Goal: Transaction & Acquisition: Purchase product/service

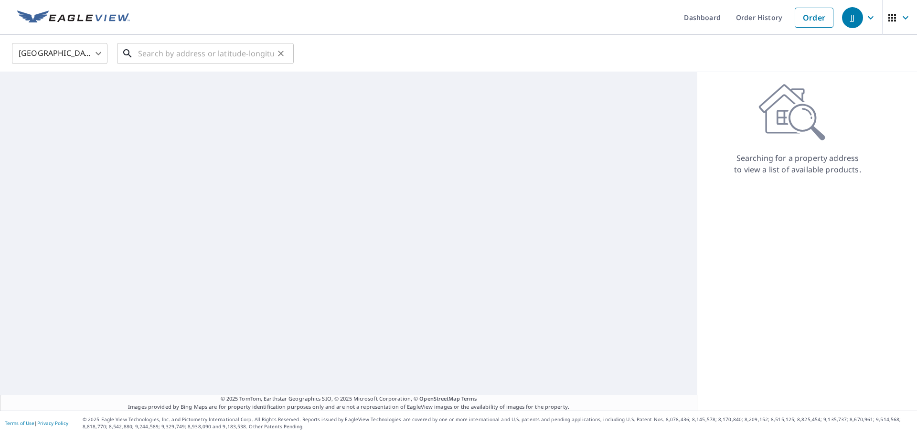
click at [165, 60] on input "text" at bounding box center [206, 53] width 136 height 27
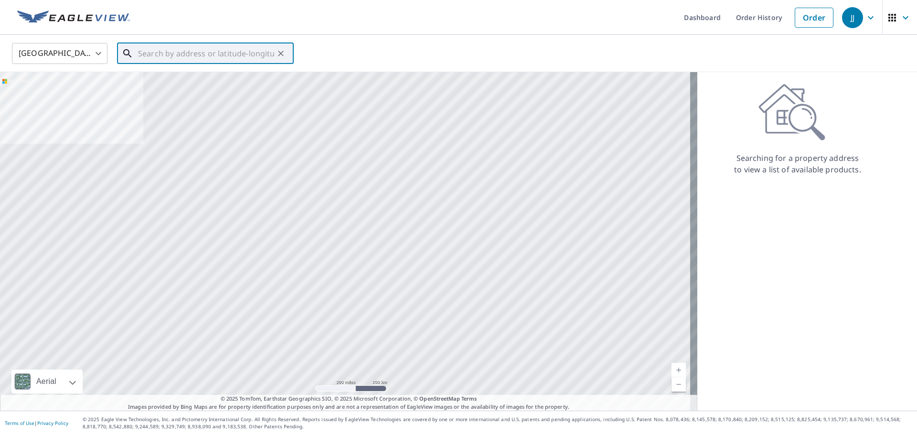
paste input "[STREET_ADDRESS][PERSON_NAME]"
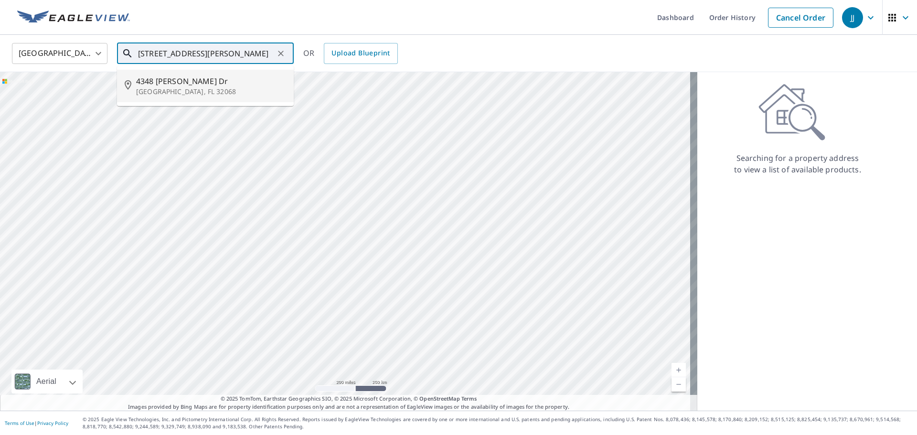
click at [157, 81] on span "4348 [PERSON_NAME] Dr" at bounding box center [211, 80] width 150 height 11
type input "[STREET_ADDRESS][PERSON_NAME][PERSON_NAME]"
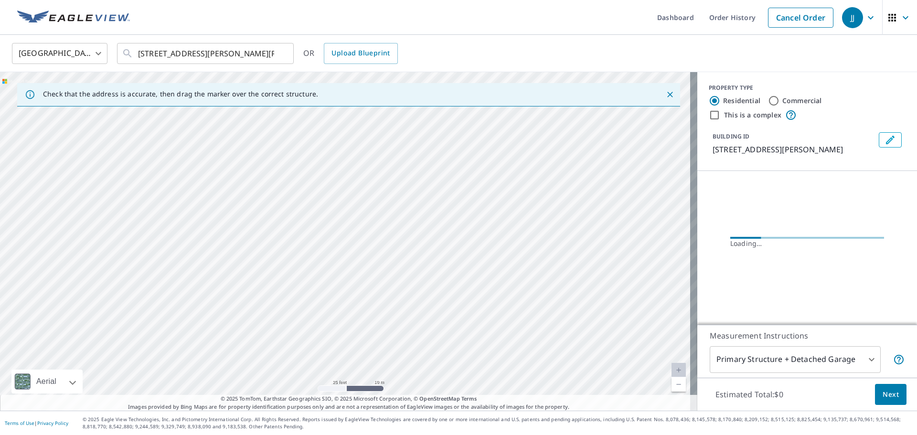
drag, startPoint x: 505, startPoint y: 146, endPoint x: 441, endPoint y: 421, distance: 282.7
click at [441, 421] on div "Dashboard Order History Cancel Order JJ United States [GEOGRAPHIC_DATA] ​ [STRE…" at bounding box center [458, 217] width 917 height 435
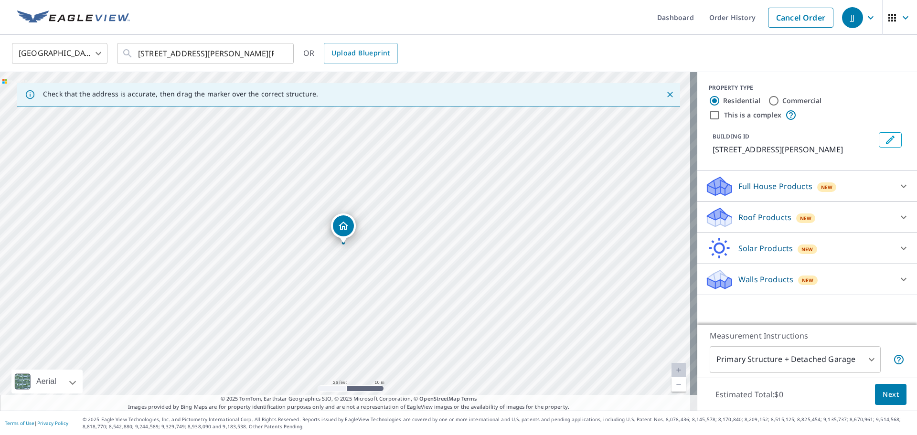
drag, startPoint x: 458, startPoint y: 335, endPoint x: 465, endPoint y: 324, distance: 13.5
click at [465, 324] on div "[STREET_ADDRESS][PERSON_NAME][PERSON_NAME]" at bounding box center [348, 241] width 697 height 338
click at [774, 207] on div "Roof Products New" at bounding box center [798, 217] width 187 height 22
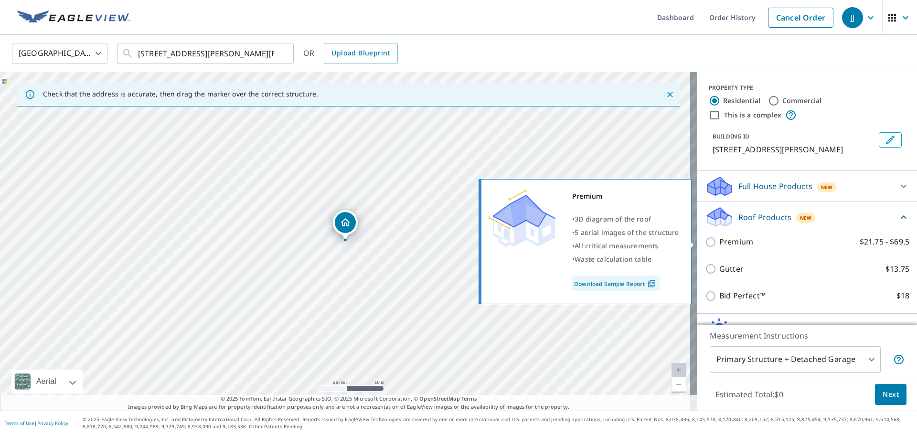
click at [749, 237] on label "Premium $21.75 - $69.5" at bounding box center [814, 242] width 190 height 12
click at [719, 237] on input "Premium $21.75 - $69.5" at bounding box center [712, 241] width 14 height 11
checkbox input "true"
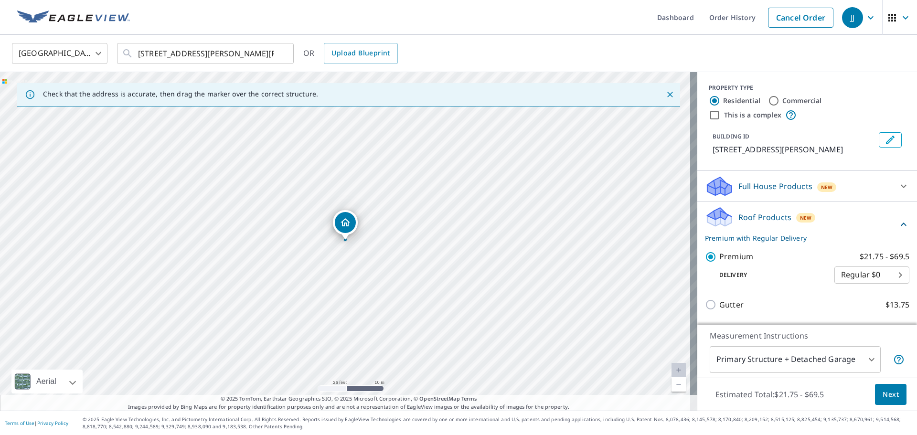
click at [885, 394] on span "Next" at bounding box center [890, 395] width 16 height 12
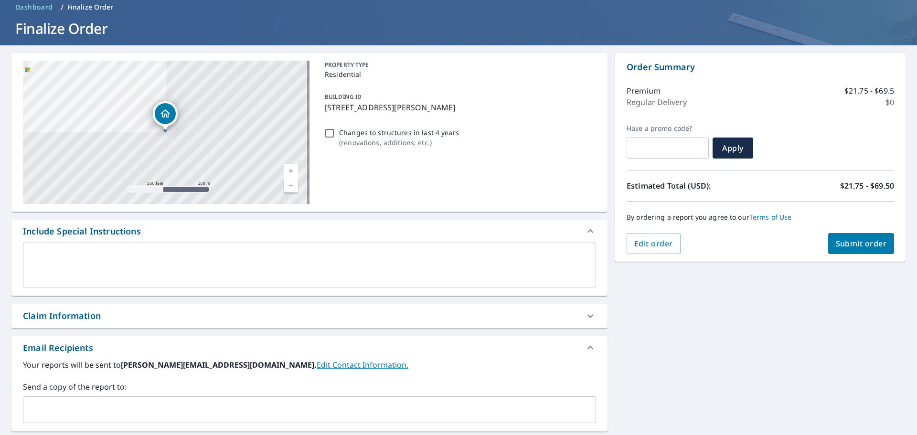
scroll to position [155, 0]
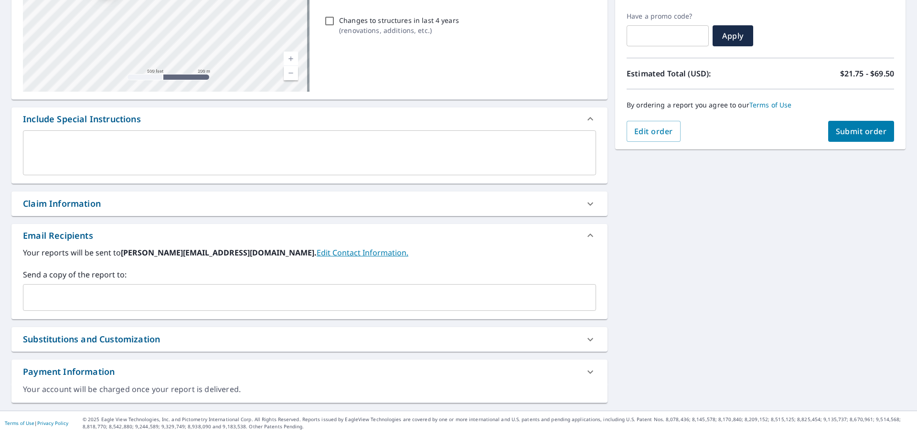
drag, startPoint x: 104, startPoint y: 294, endPoint x: 101, endPoint y: 269, distance: 24.5
click at [105, 294] on input "text" at bounding box center [302, 297] width 550 height 18
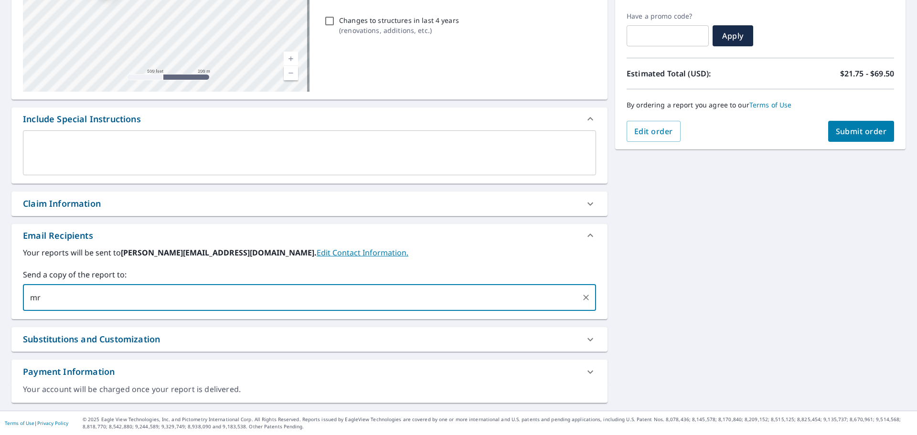
type input "m"
type input "[EMAIL_ADDRESS][DOMAIN_NAME]"
click at [828, 130] on button "Submit order" at bounding box center [861, 131] width 66 height 21
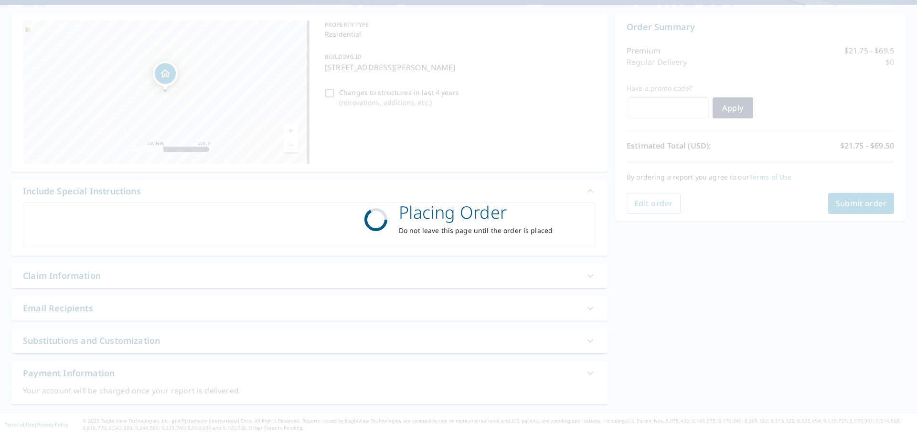
scroll to position [85, 0]
